Goal: Task Accomplishment & Management: Use online tool/utility

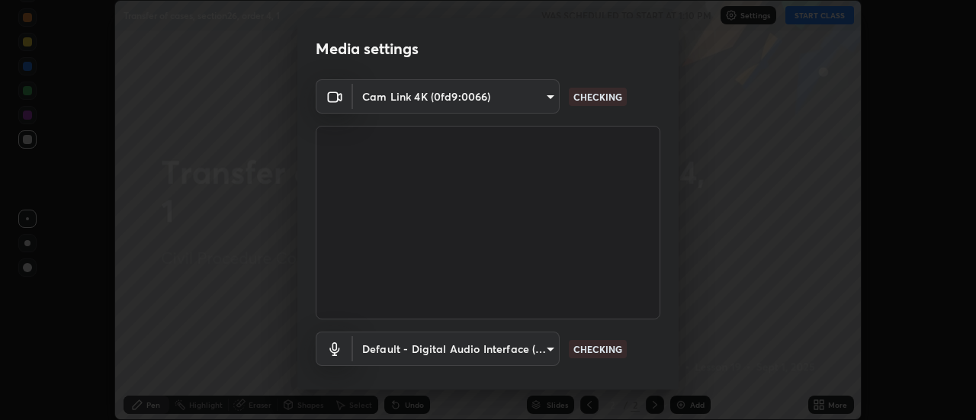
scroll to position [80, 0]
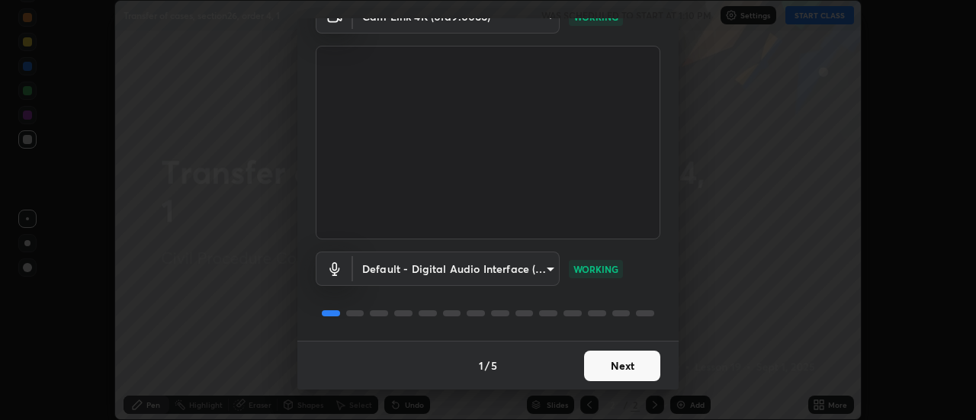
click at [620, 365] on button "Next" at bounding box center [622, 366] width 76 height 30
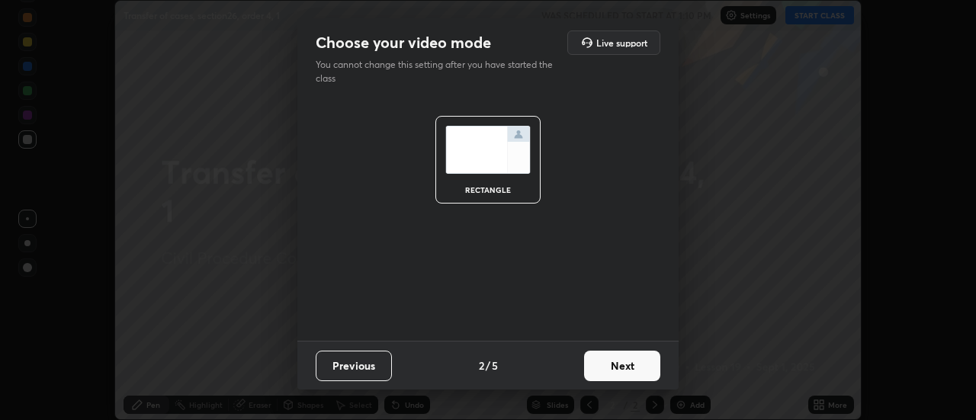
click at [623, 359] on button "Next" at bounding box center [622, 366] width 76 height 30
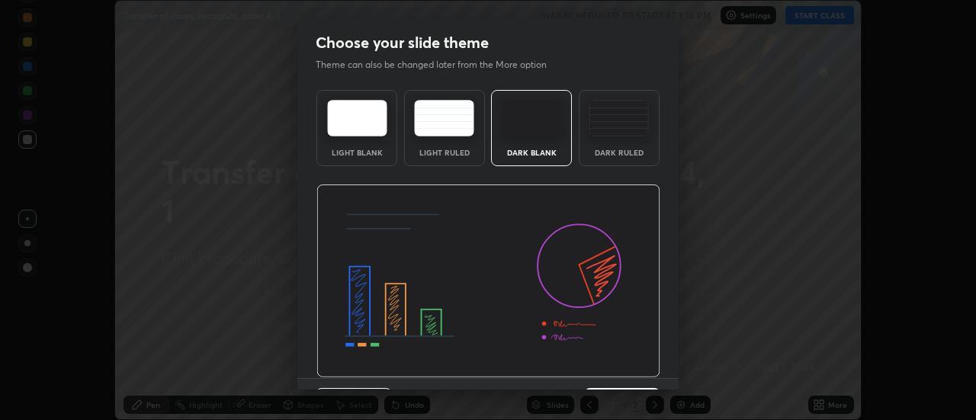
click at [622, 357] on img at bounding box center [488, 281] width 344 height 194
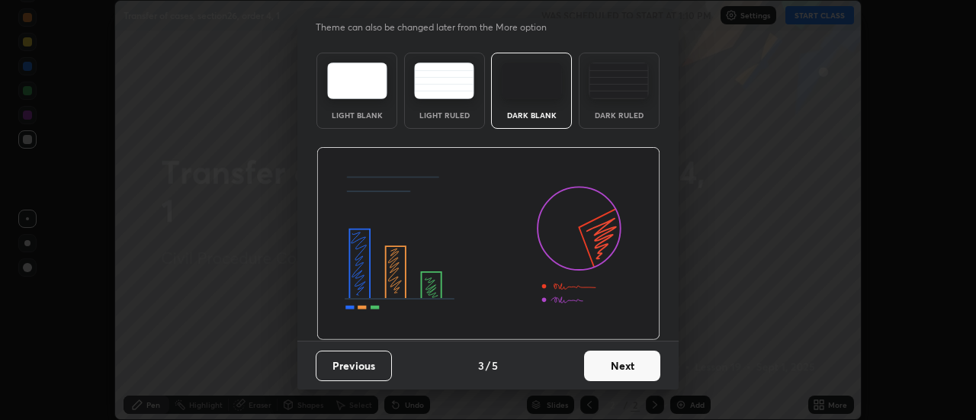
click at [617, 367] on button "Next" at bounding box center [622, 366] width 76 height 30
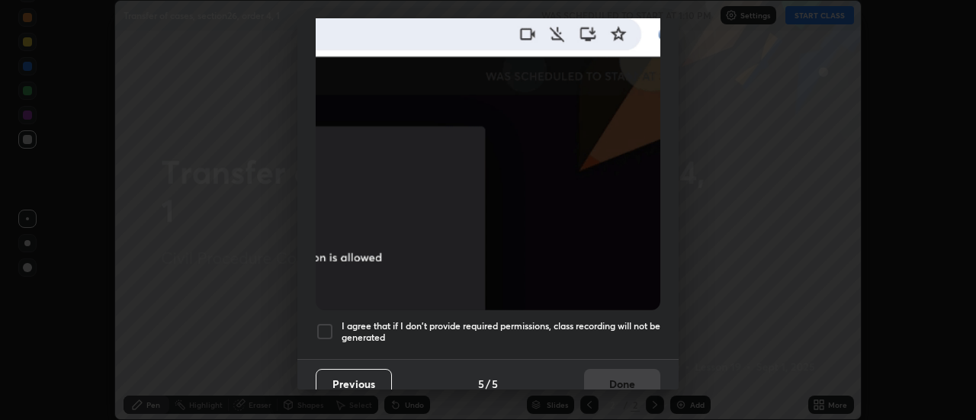
scroll to position [391, 0]
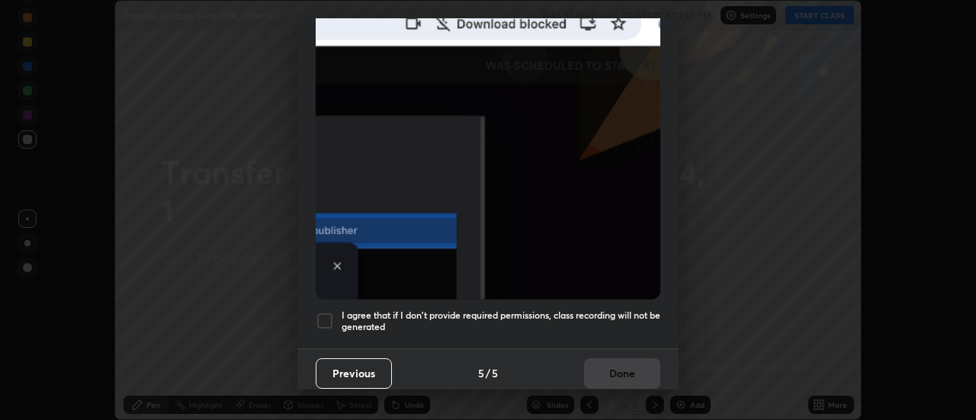
click at [611, 309] on h5 "I agree that if I don't provide required permissions, class recording will not …" at bounding box center [500, 321] width 319 height 24
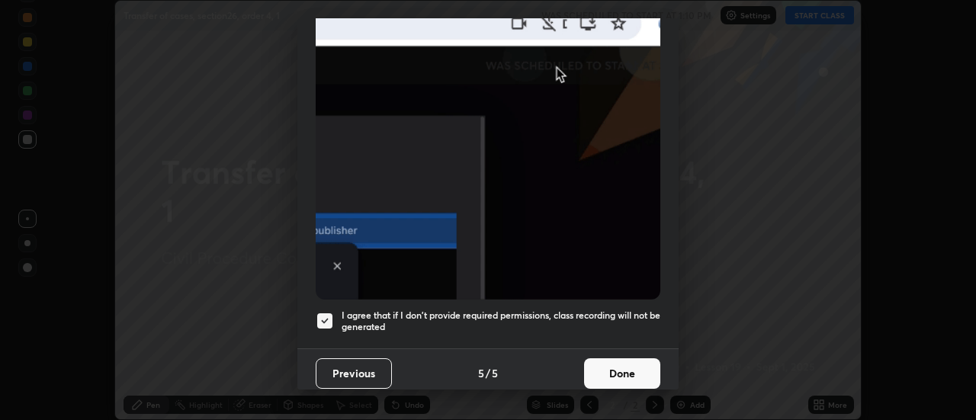
click at [614, 368] on button "Done" at bounding box center [622, 373] width 76 height 30
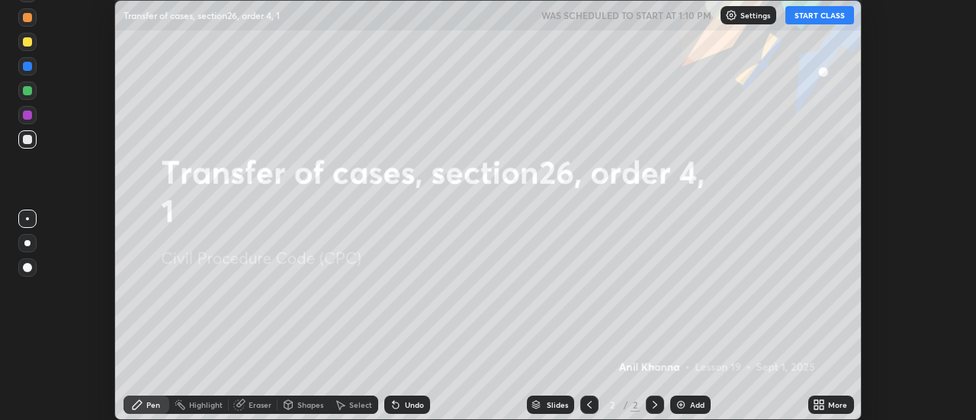
click at [822, 402] on icon at bounding box center [822, 402] width 4 height 4
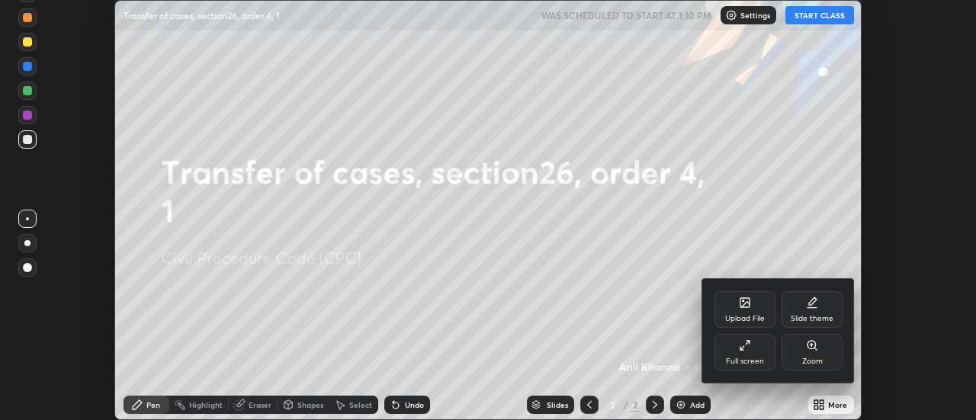
click at [806, 309] on div "Slide theme" at bounding box center [811, 309] width 61 height 37
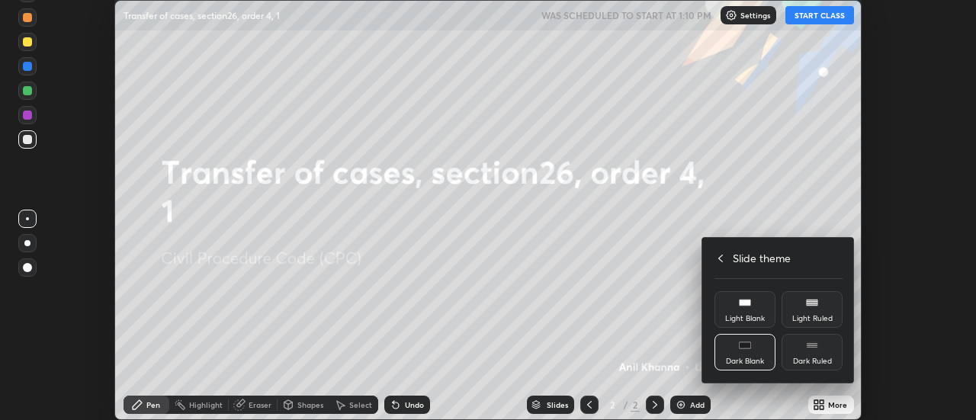
click at [760, 303] on div "Light Blank" at bounding box center [744, 309] width 61 height 37
click at [692, 400] on div at bounding box center [488, 210] width 976 height 420
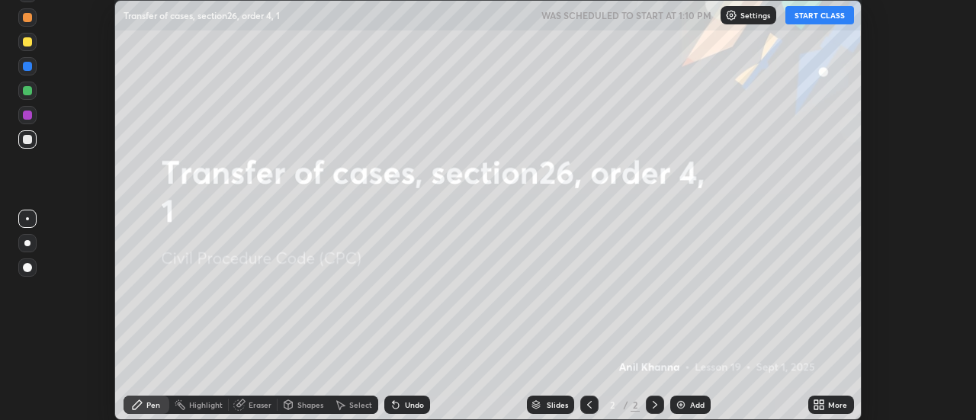
click at [689, 402] on div "Upload File Slide theme Full screen Zoom Slide theme Light Blank Light Ruled Da…" at bounding box center [488, 210] width 976 height 420
click at [688, 402] on div "Add" at bounding box center [690, 405] width 40 height 18
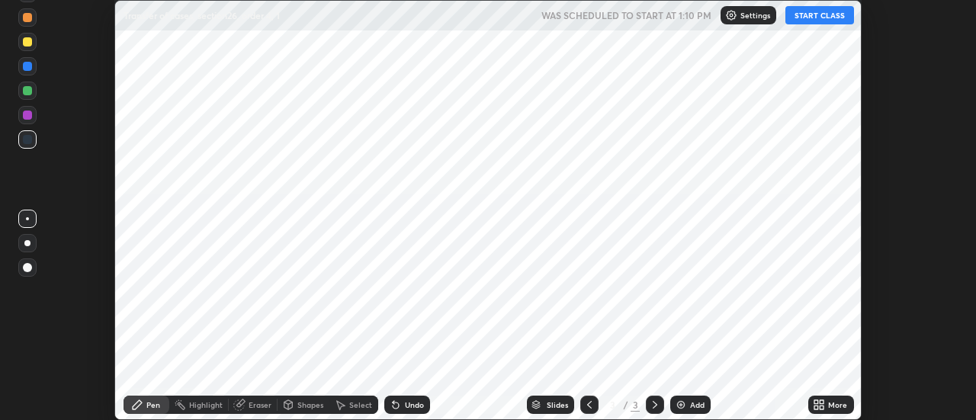
click at [800, 18] on button "START CLASS" at bounding box center [819, 15] width 69 height 18
